Goal: Task Accomplishment & Management: Use online tool/utility

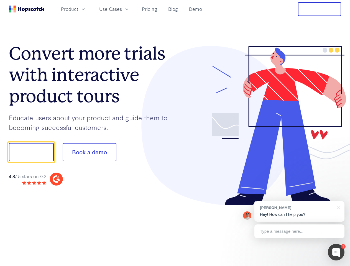
click at [175, 133] on div at bounding box center [258, 125] width 166 height 159
click at [78, 9] on span "Product" at bounding box center [69, 9] width 17 height 7
click at [122, 9] on span "Use Cases" at bounding box center [110, 9] width 23 height 7
click at [319, 9] on button "Free Trial" at bounding box center [319, 9] width 43 height 14
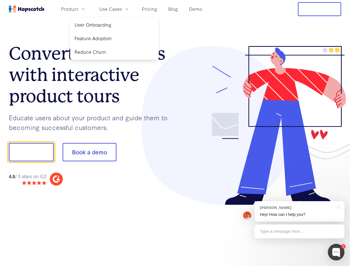
click at [31, 152] on button "Show me!" at bounding box center [31, 152] width 45 height 18
click at [89, 152] on button "Book a demo" at bounding box center [90, 152] width 54 height 18
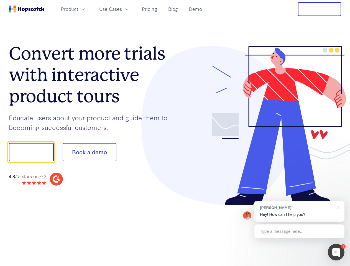
click at [336, 252] on div at bounding box center [336, 252] width 17 height 17
click at [299, 211] on div "[PERSON_NAME] Hey! How can I help you?" at bounding box center [299, 211] width 90 height 20
click at [337, 266] on div "1 [PERSON_NAME] Hey! How can I help you? Type a message here... Free live chat …" at bounding box center [175, 266] width 350 height 0
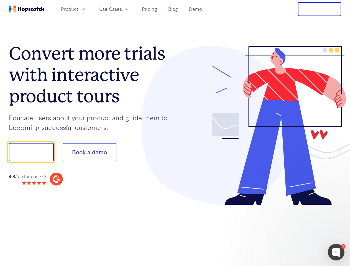
click at [299, 231] on div at bounding box center [292, 188] width 104 height 110
